Goal: Navigation & Orientation: Find specific page/section

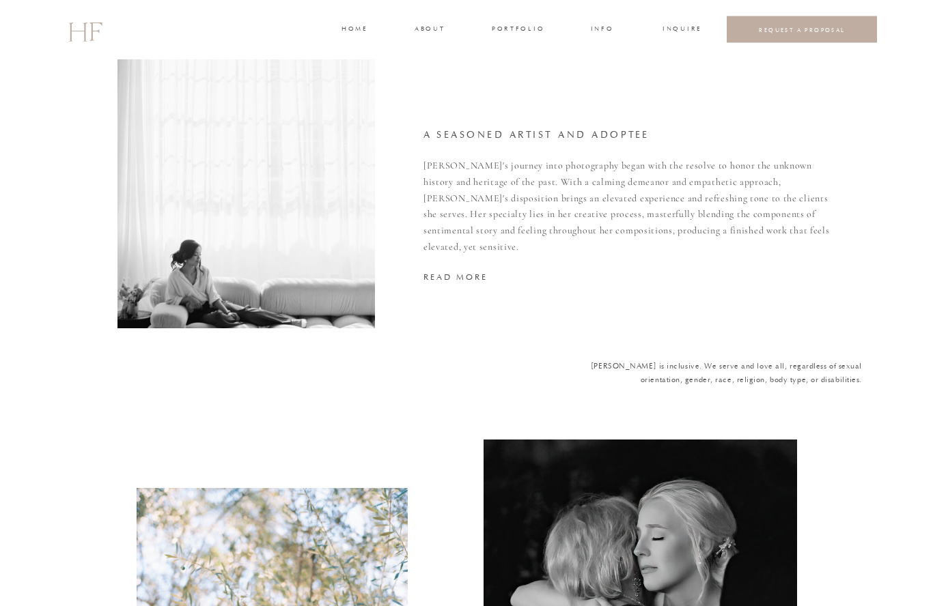
scroll to position [2541, 0]
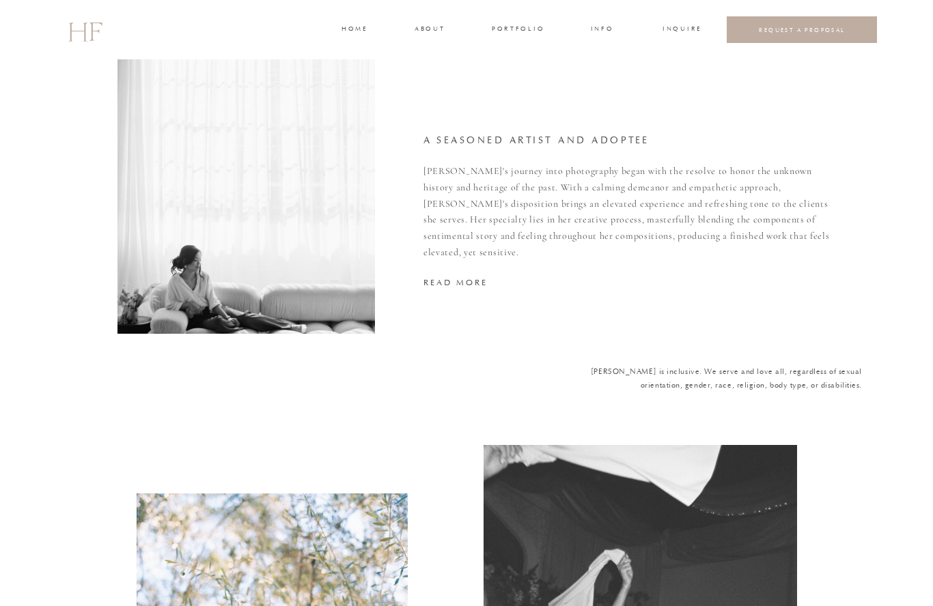
click at [431, 33] on h3 "about" at bounding box center [429, 30] width 29 height 12
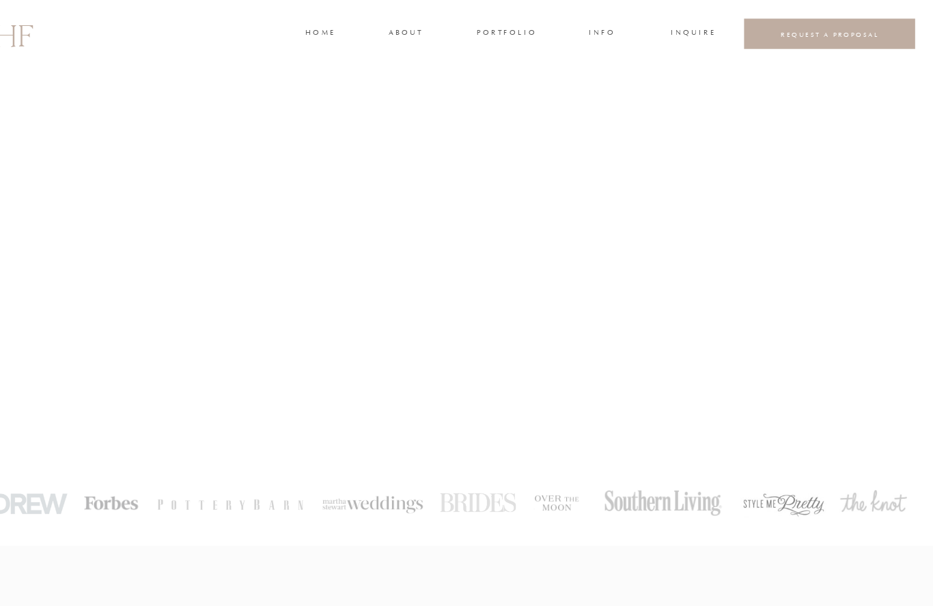
click at [346, 32] on h3 "home" at bounding box center [358, 29] width 24 height 12
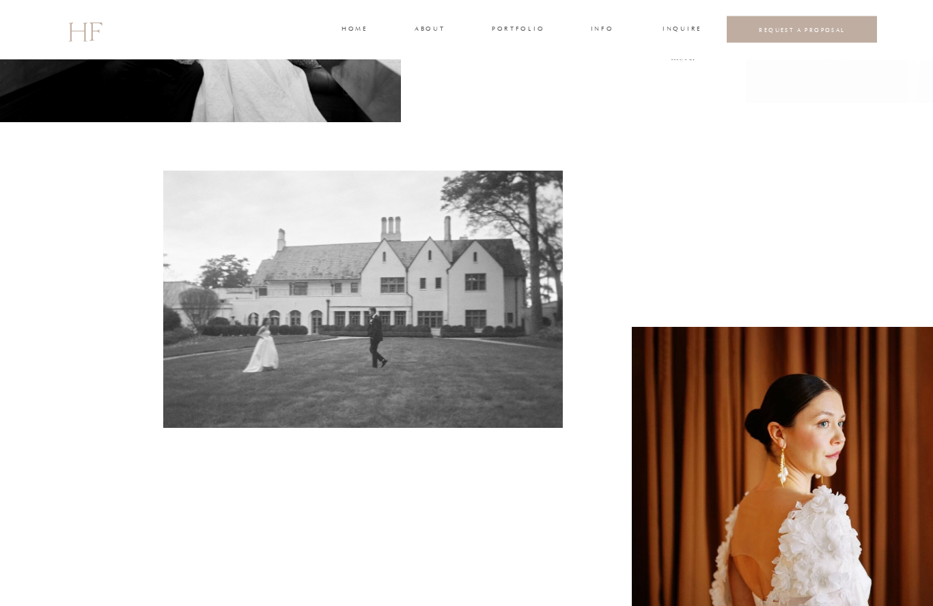
scroll to position [369, 0]
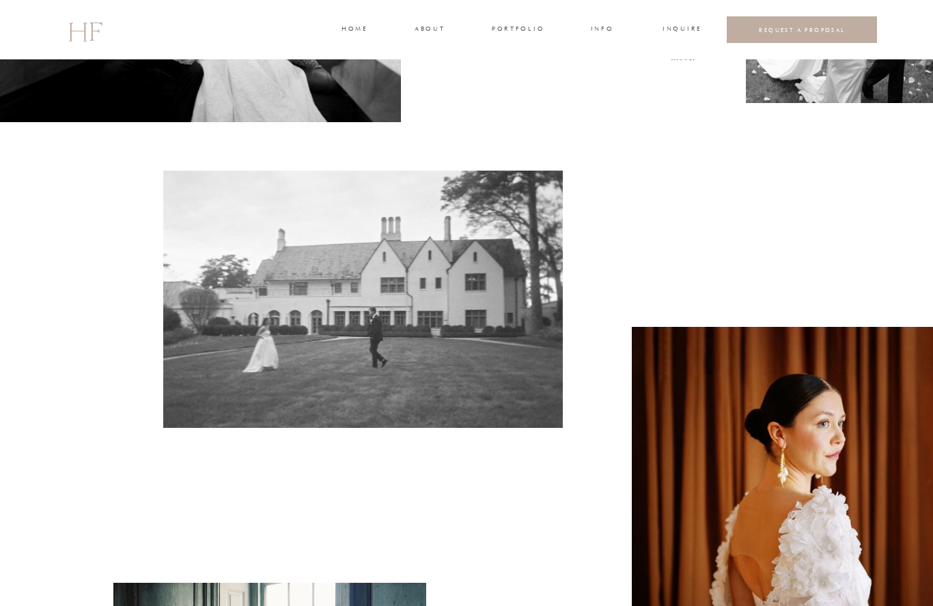
click at [422, 24] on h3 "about" at bounding box center [429, 30] width 29 height 12
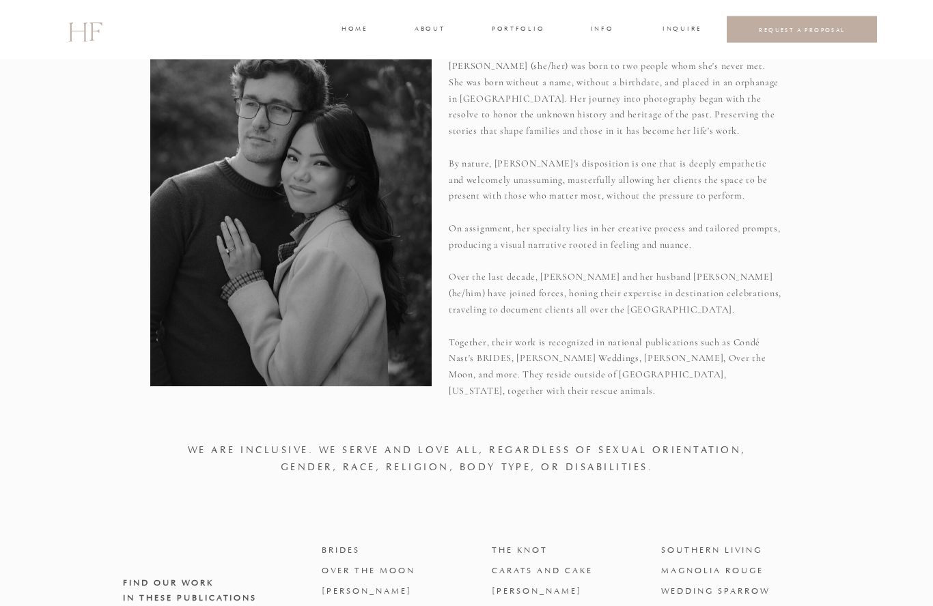
scroll to position [622, 0]
